Goal: Task Accomplishment & Management: Use online tool/utility

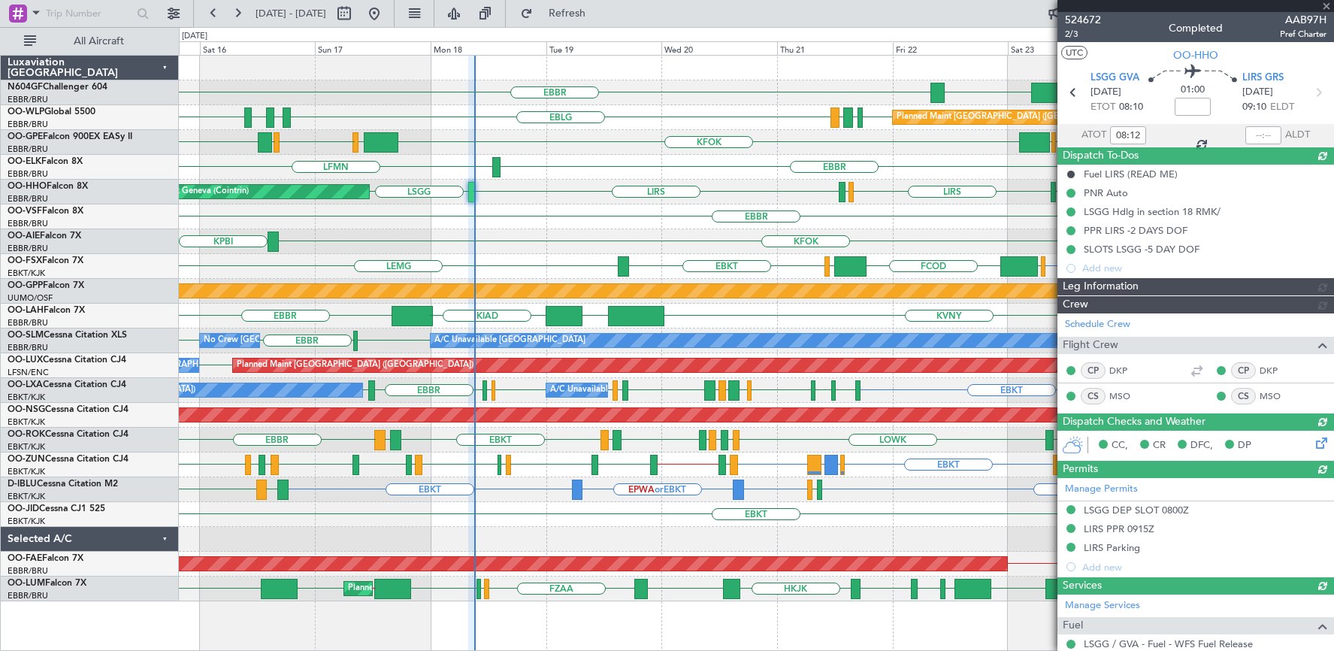
type input "09:02"
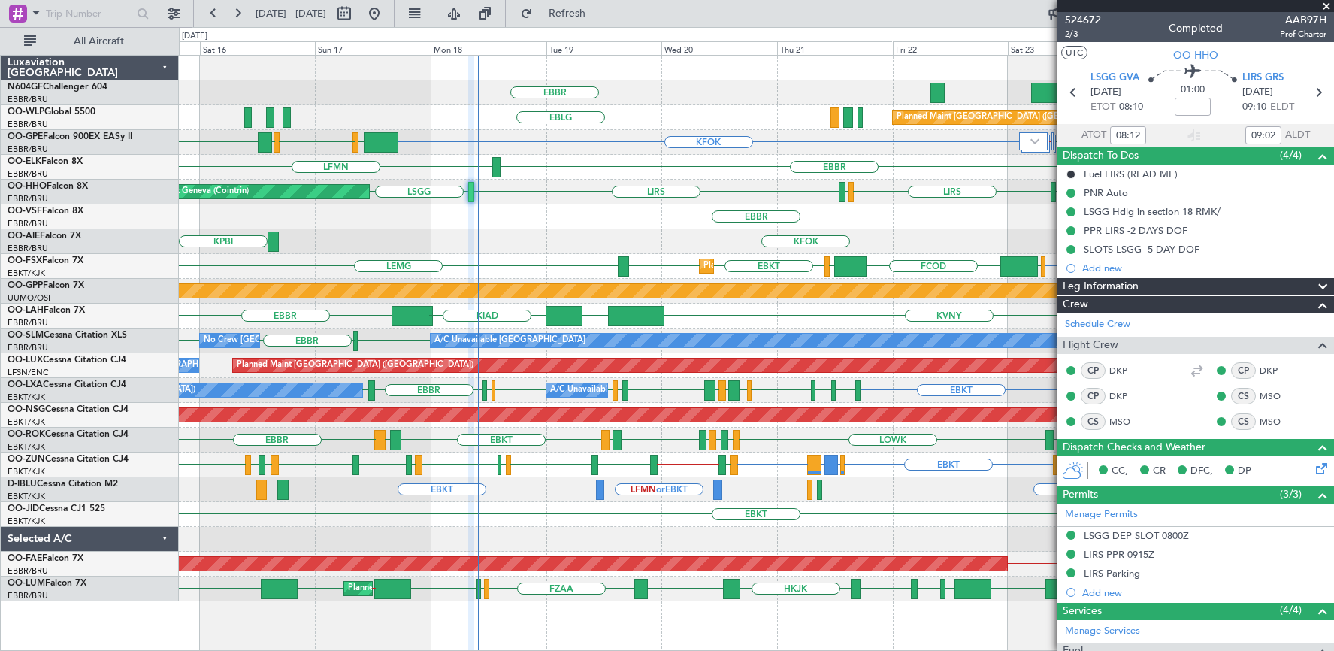
click at [1328, 5] on span at bounding box center [1326, 7] width 15 height 14
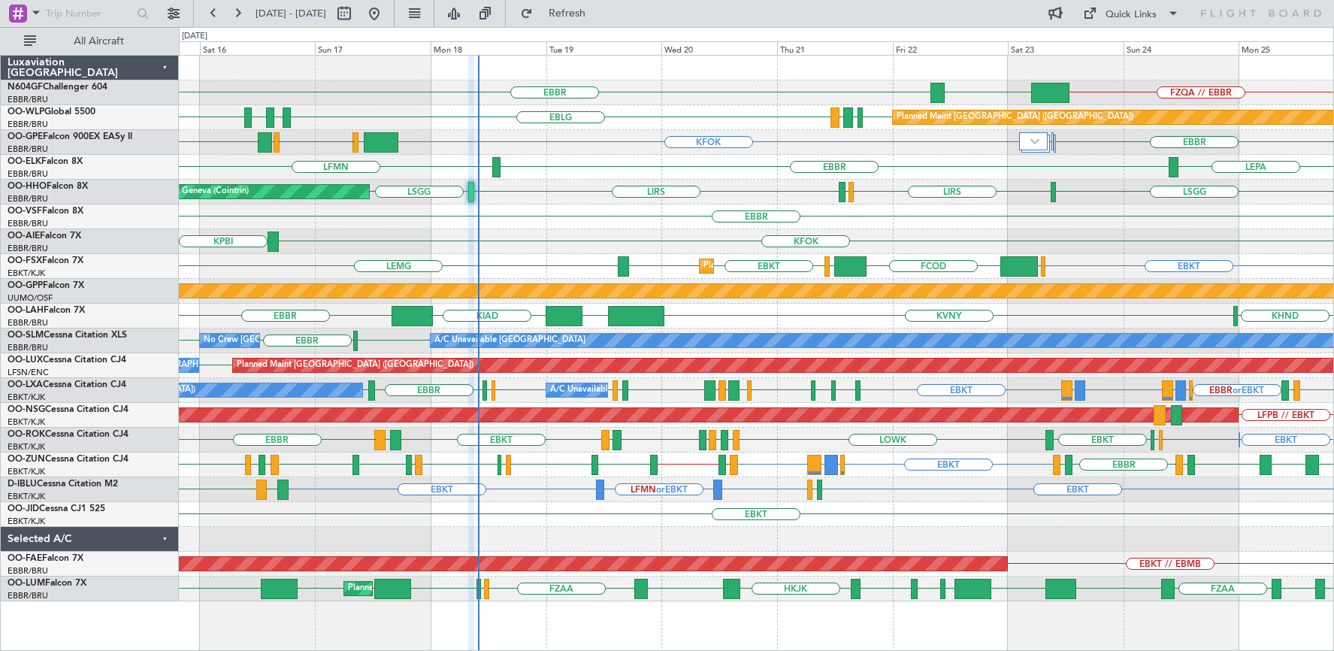
type input "0"
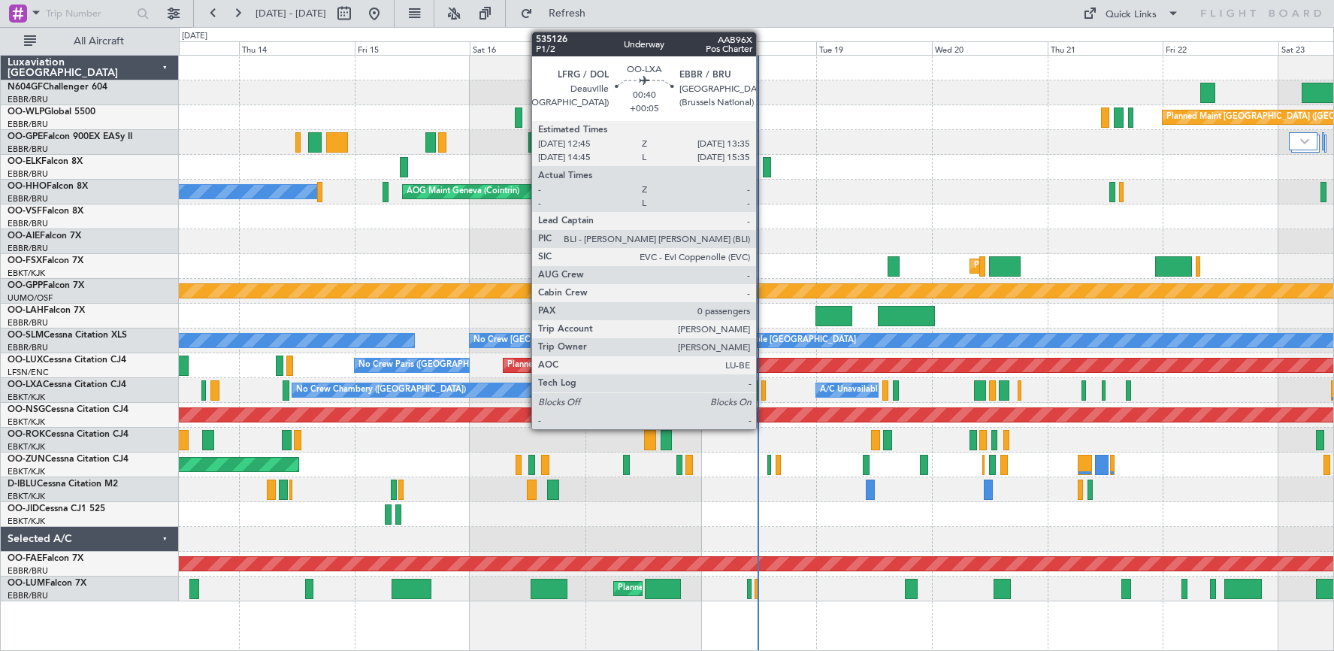
click at [763, 396] on div at bounding box center [764, 390] width 5 height 20
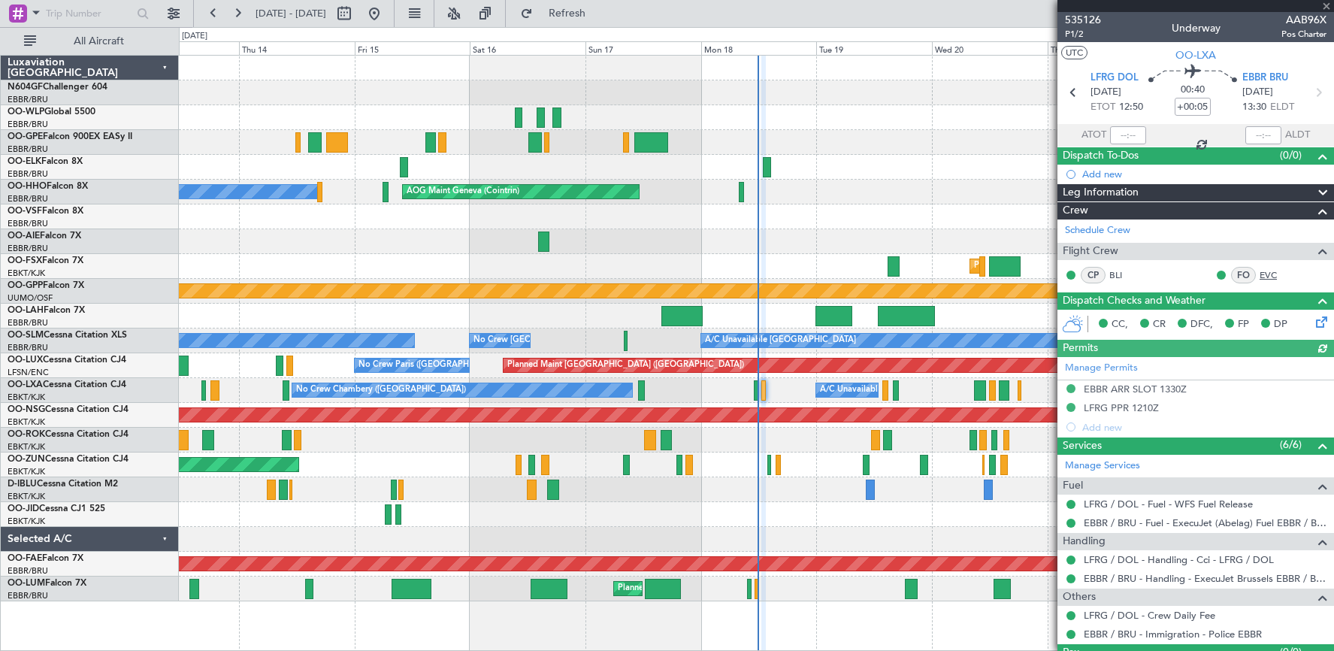
click at [1260, 275] on link "EVC" at bounding box center [1277, 275] width 34 height 14
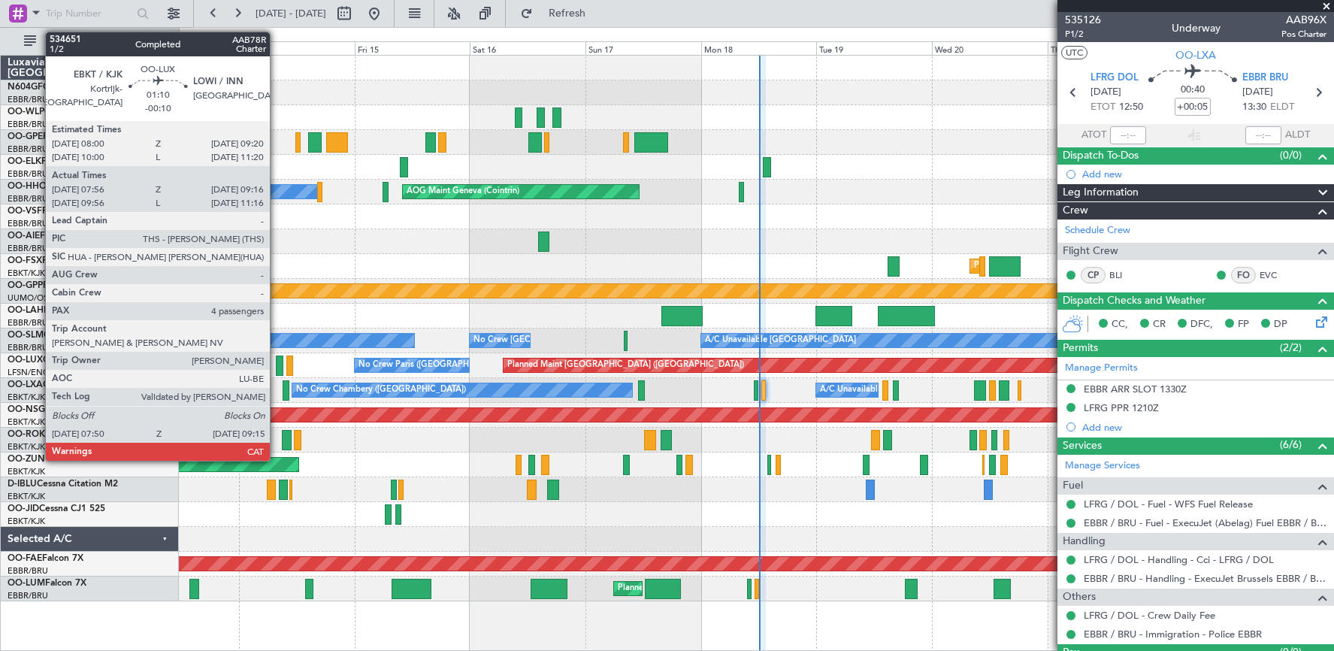
click at [277, 369] on div at bounding box center [280, 366] width 8 height 20
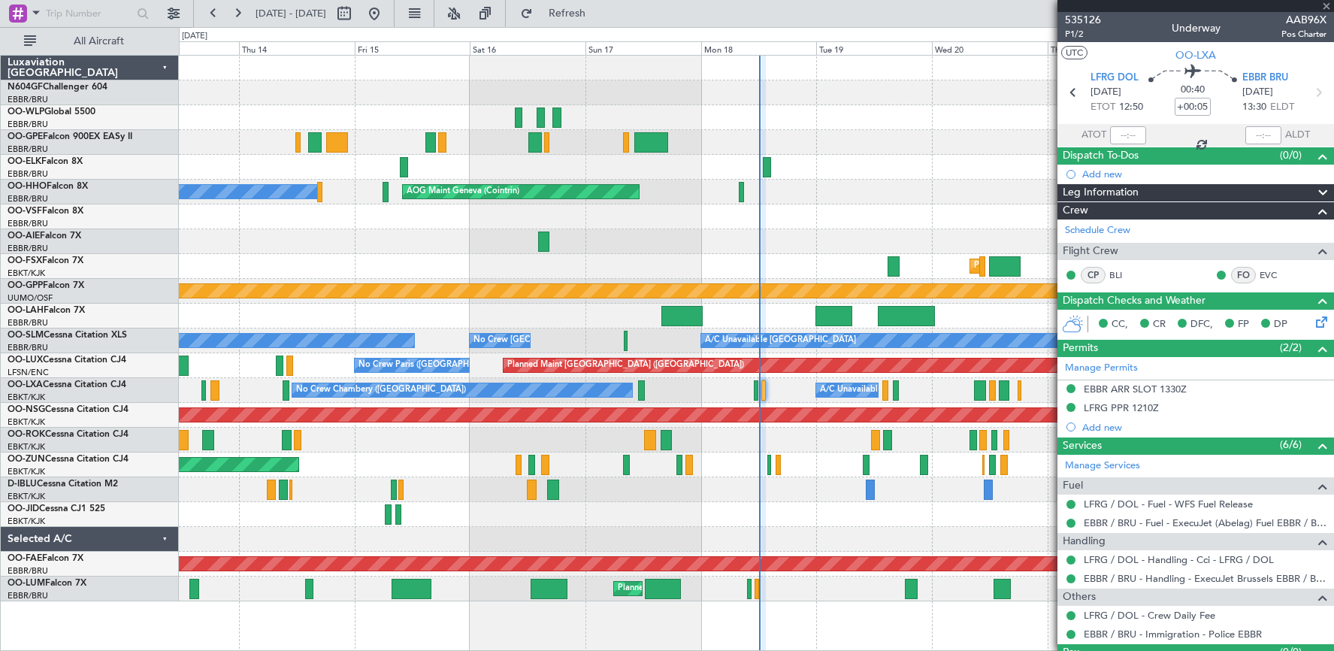
type input "-00:10"
type input "08:01"
type input "09:11"
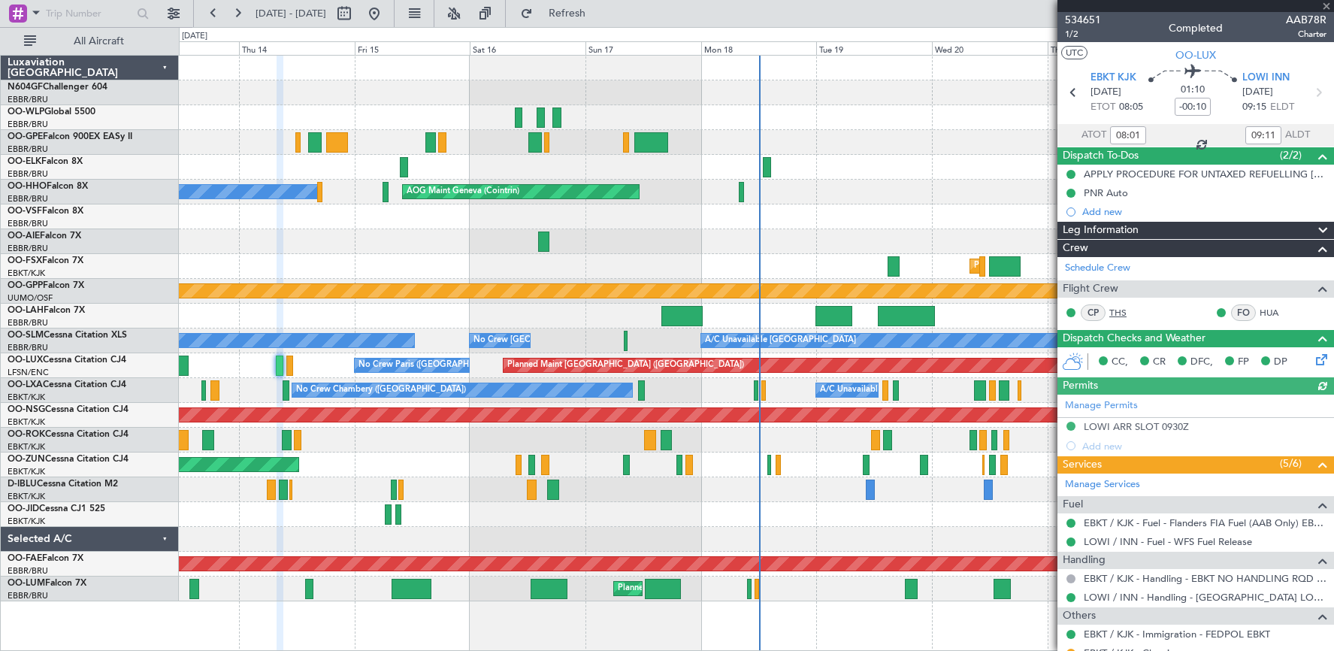
click at [1119, 311] on link "THS" at bounding box center [1127, 313] width 34 height 14
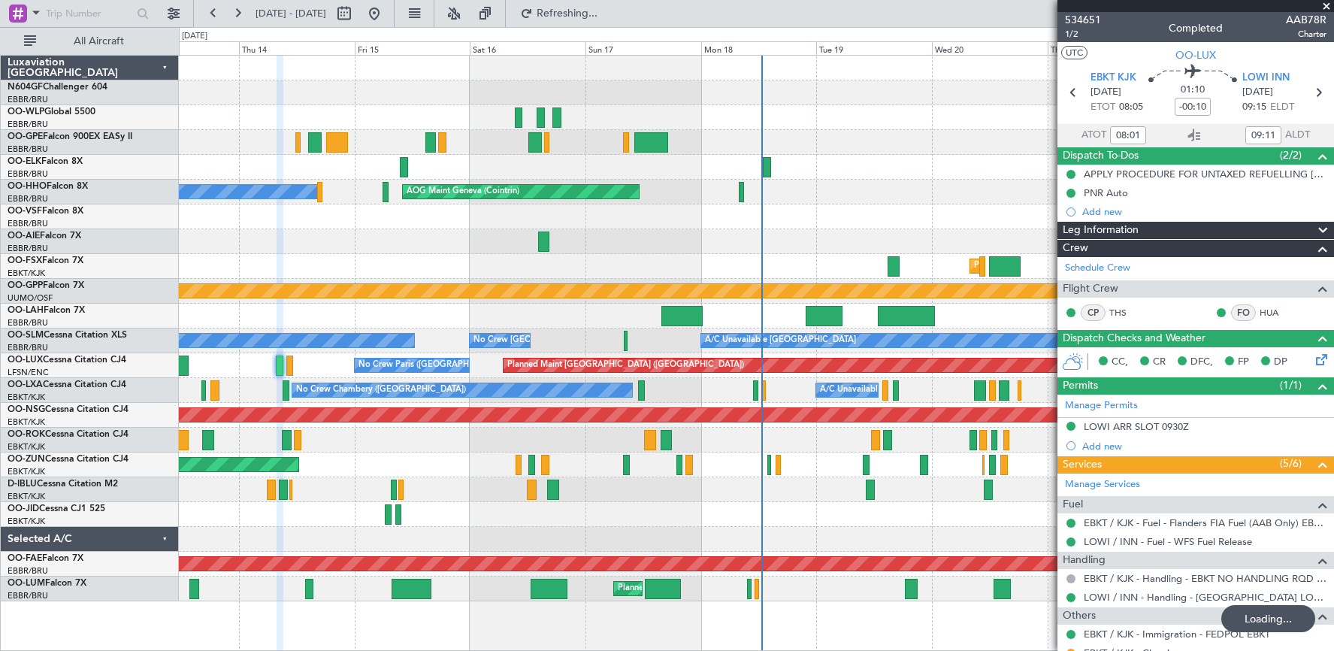
click at [1325, 4] on span at bounding box center [1326, 7] width 15 height 14
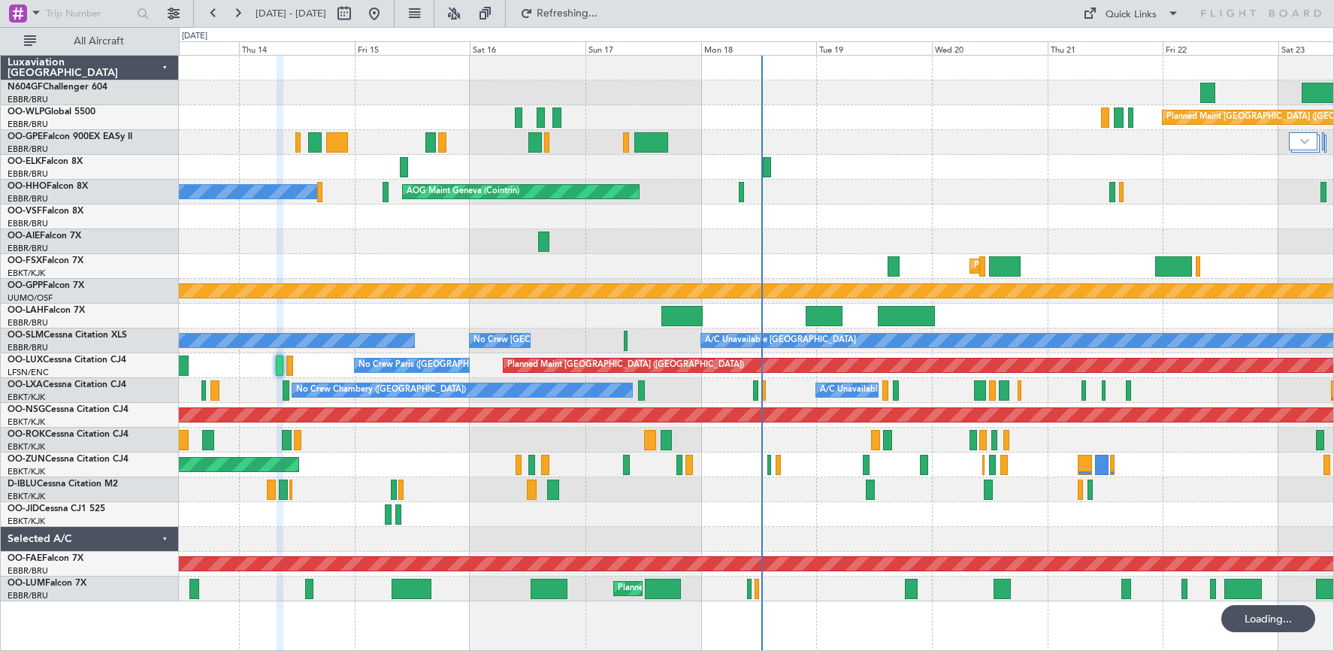
type input "0"
click at [212, 8] on button at bounding box center [213, 14] width 24 height 24
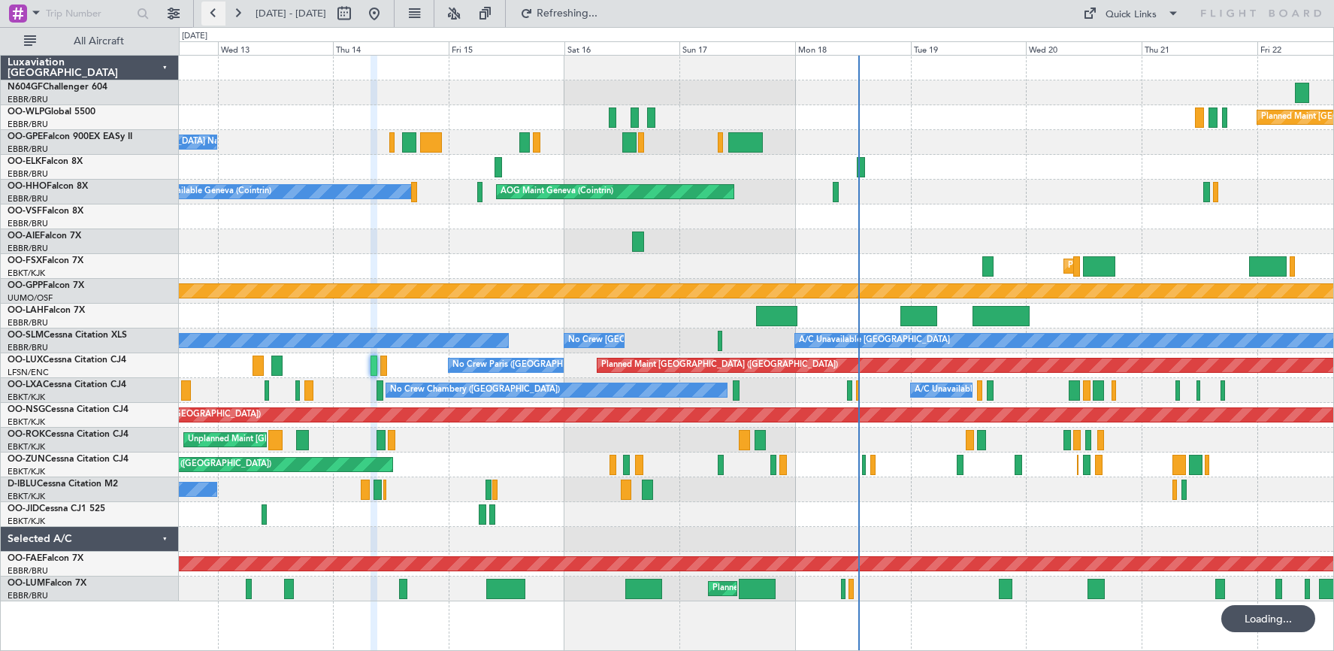
click at [212, 8] on button at bounding box center [213, 14] width 24 height 24
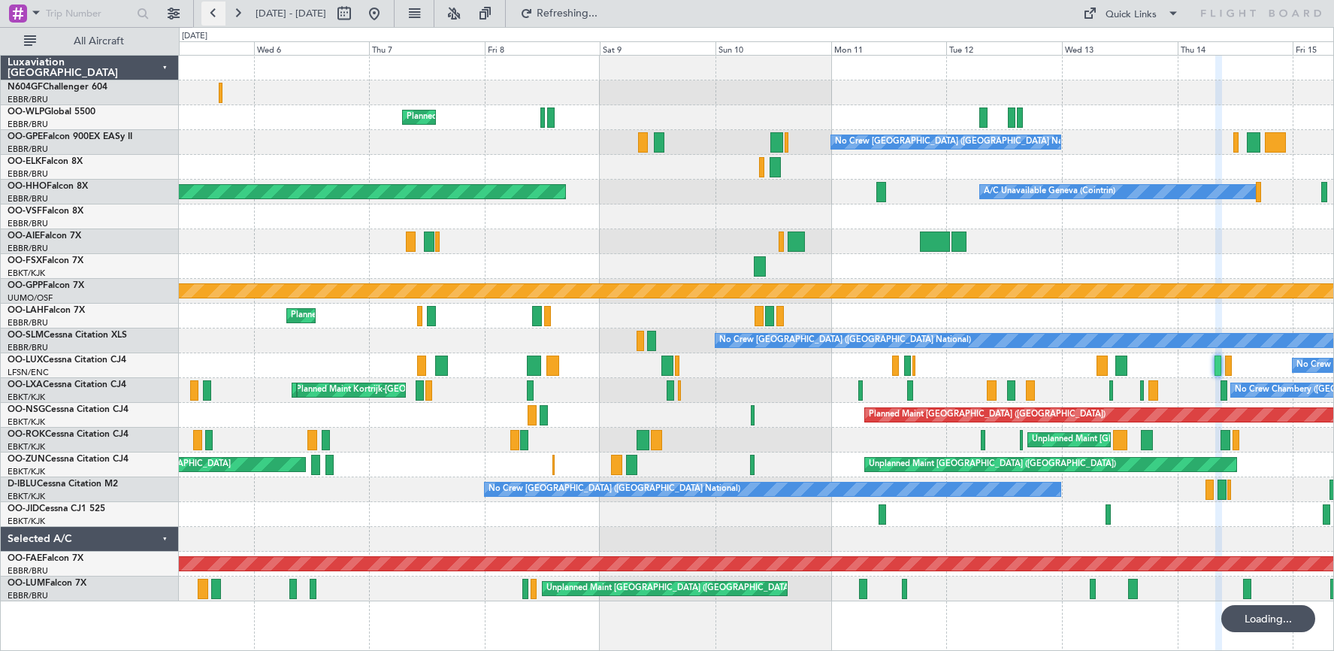
click at [211, 9] on button at bounding box center [213, 14] width 24 height 24
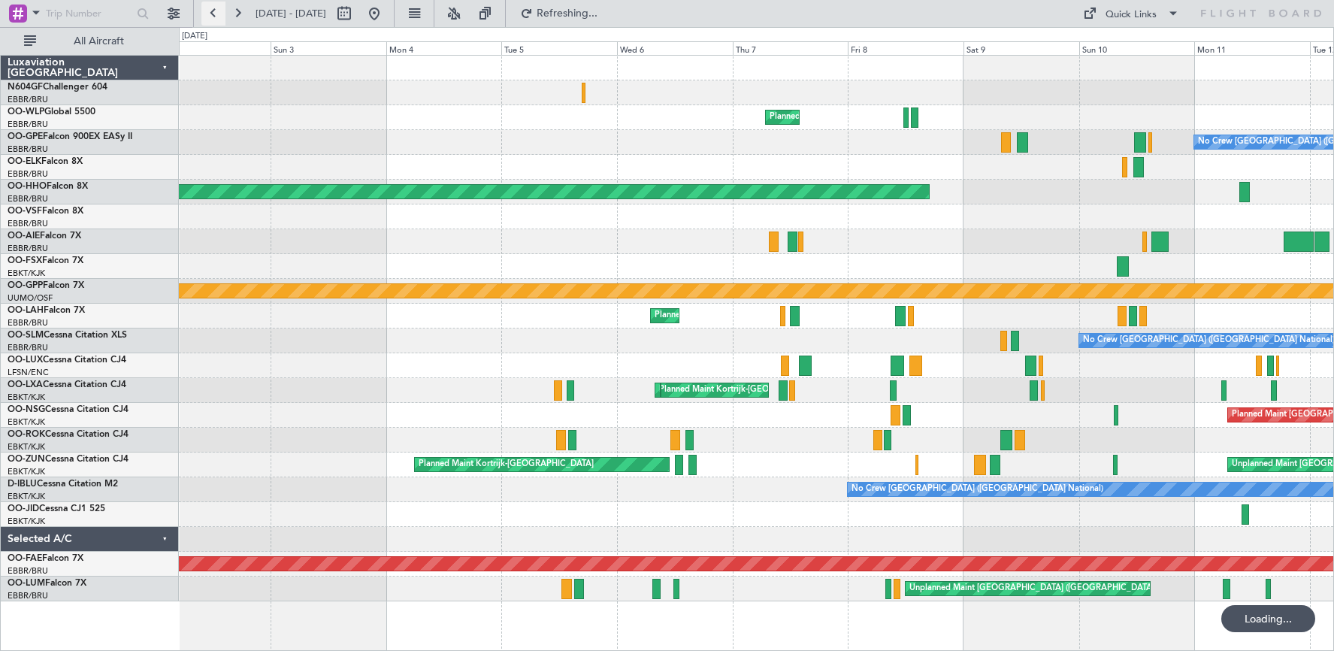
click at [210, 9] on button at bounding box center [213, 14] width 24 height 24
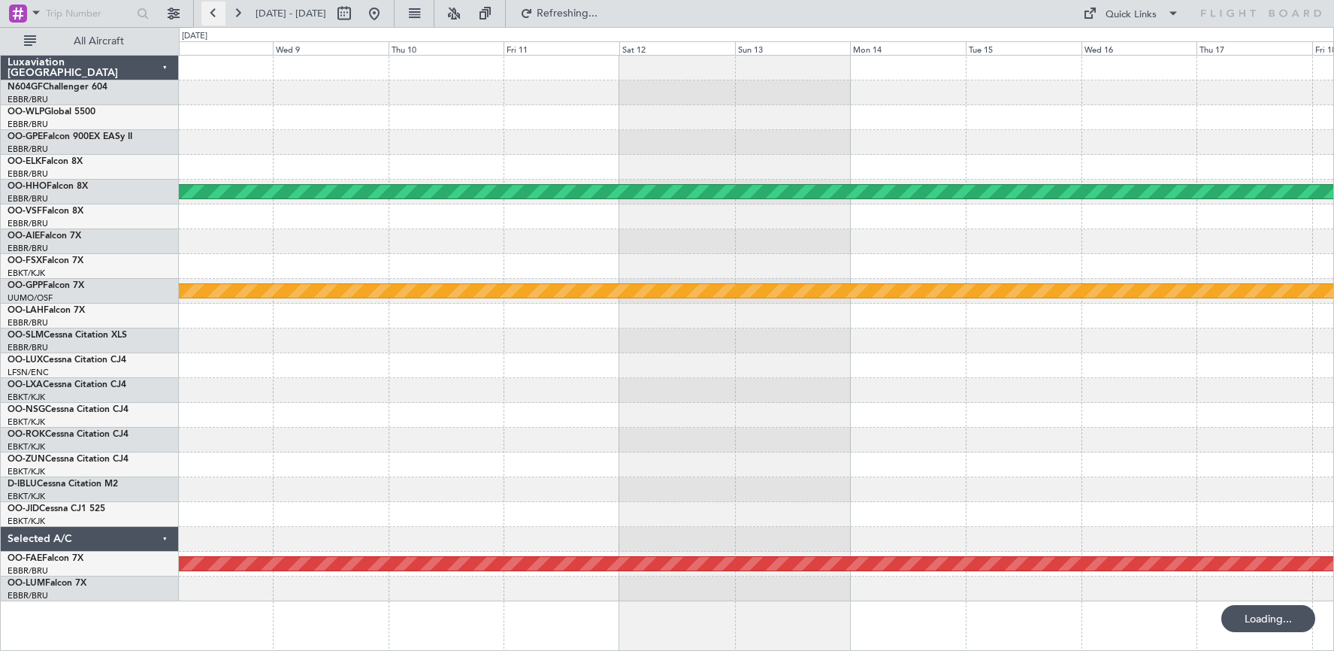
click at [210, 9] on button at bounding box center [213, 14] width 24 height 24
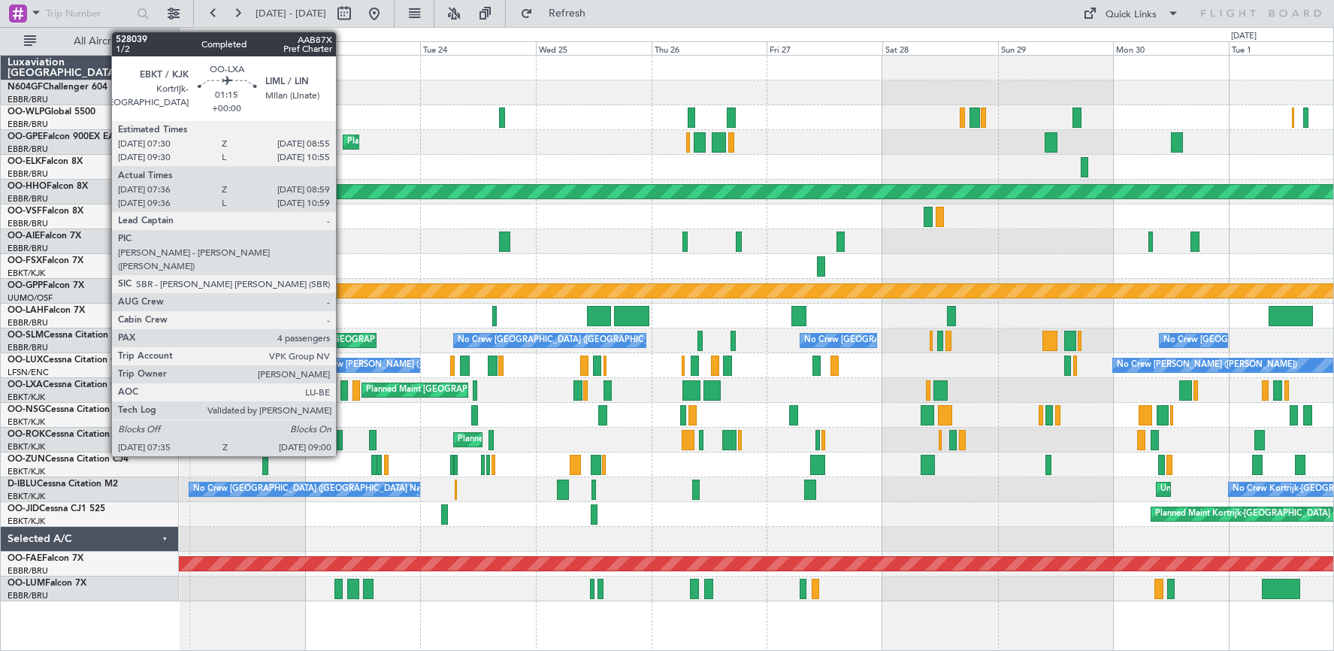
click at [344, 390] on div at bounding box center [345, 390] width 8 height 20
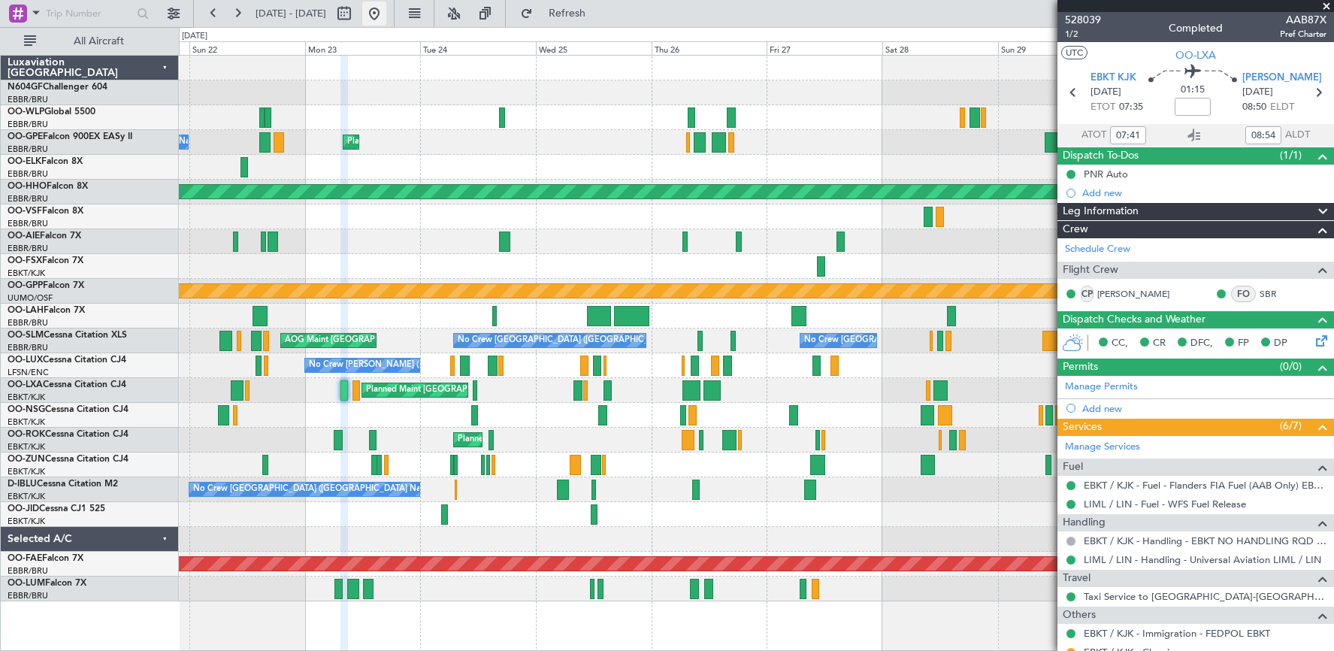
click at [386, 11] on button at bounding box center [374, 14] width 24 height 24
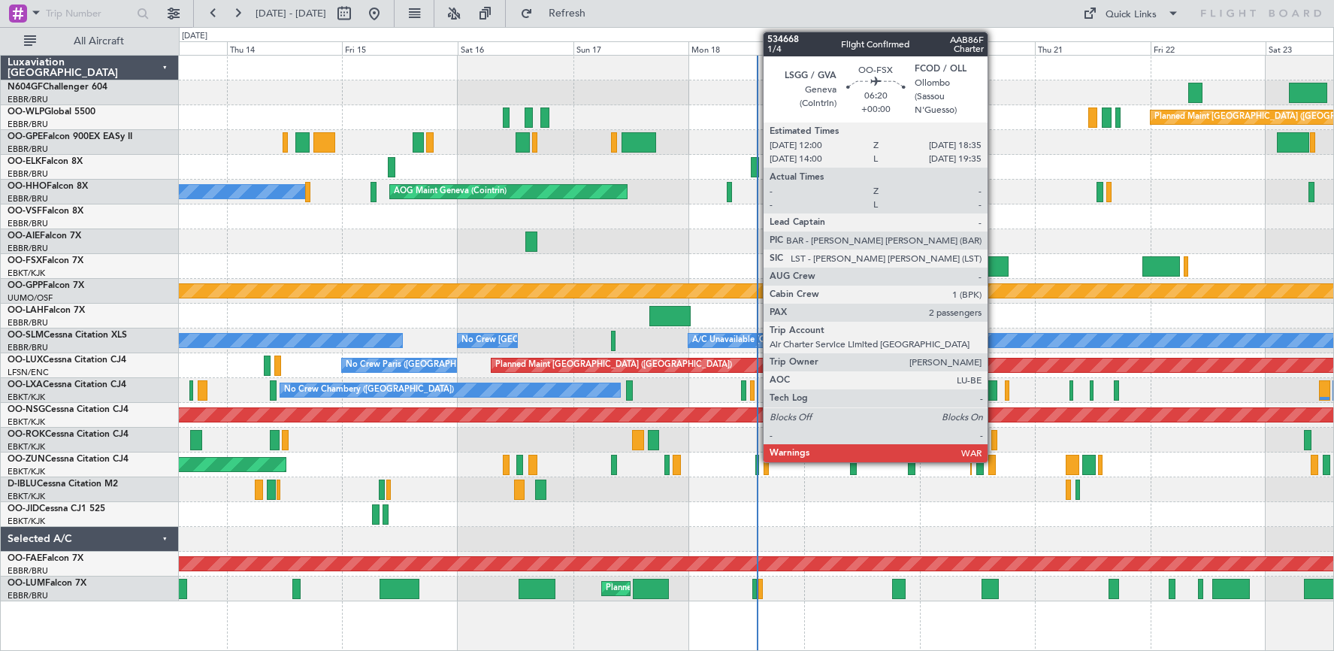
click at [995, 268] on div at bounding box center [992, 266] width 32 height 20
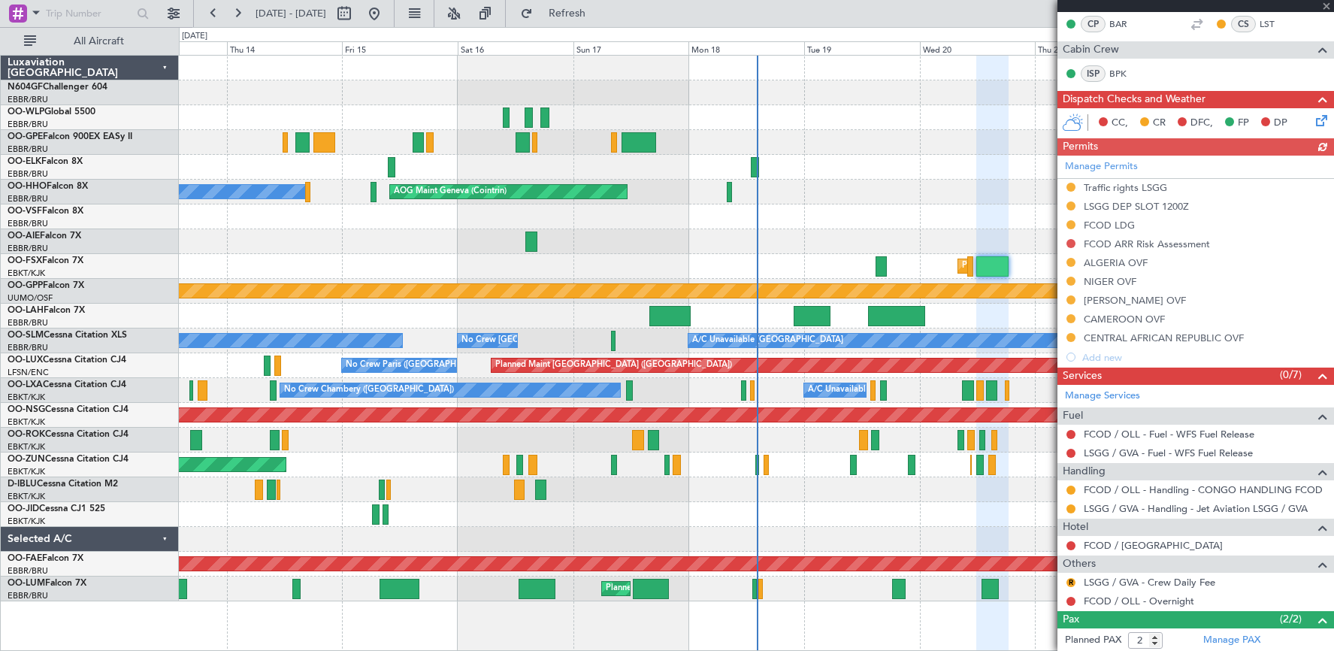
scroll to position [339, 0]
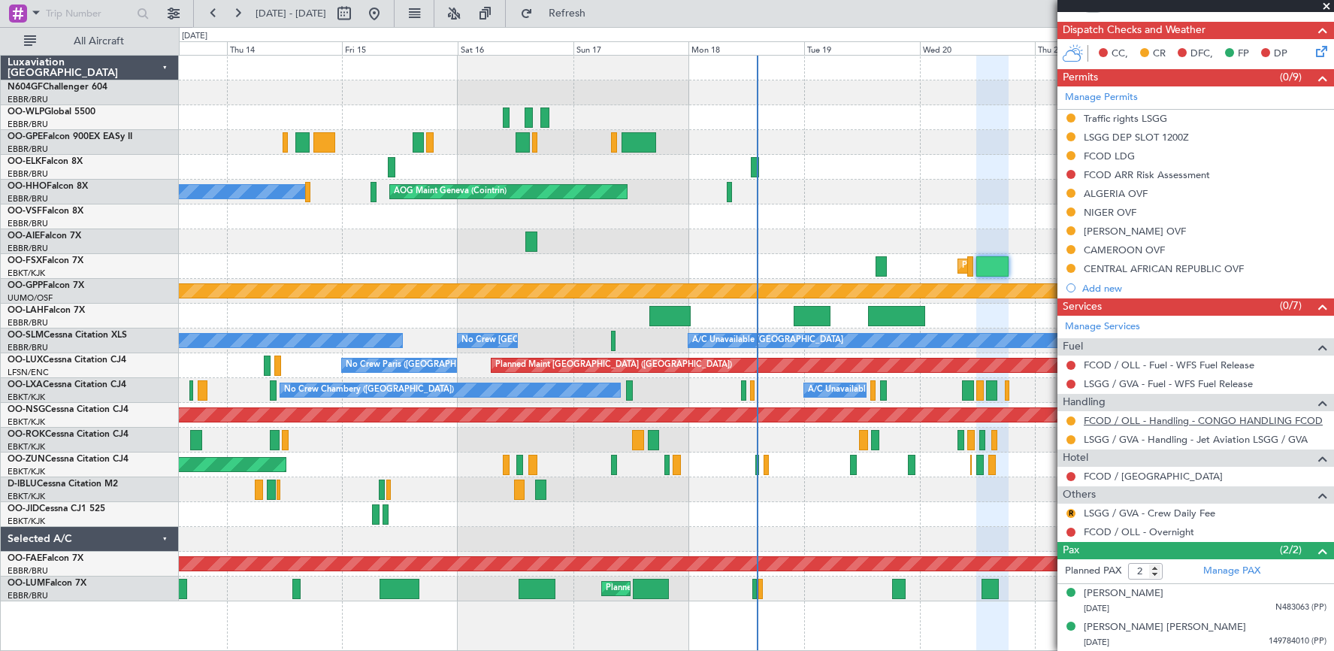
click at [1207, 422] on link "FCOD / OLL - Handling - CONGO HANDLING FCOD" at bounding box center [1203, 420] width 239 height 13
